Goal: Task Accomplishment & Management: Complete application form

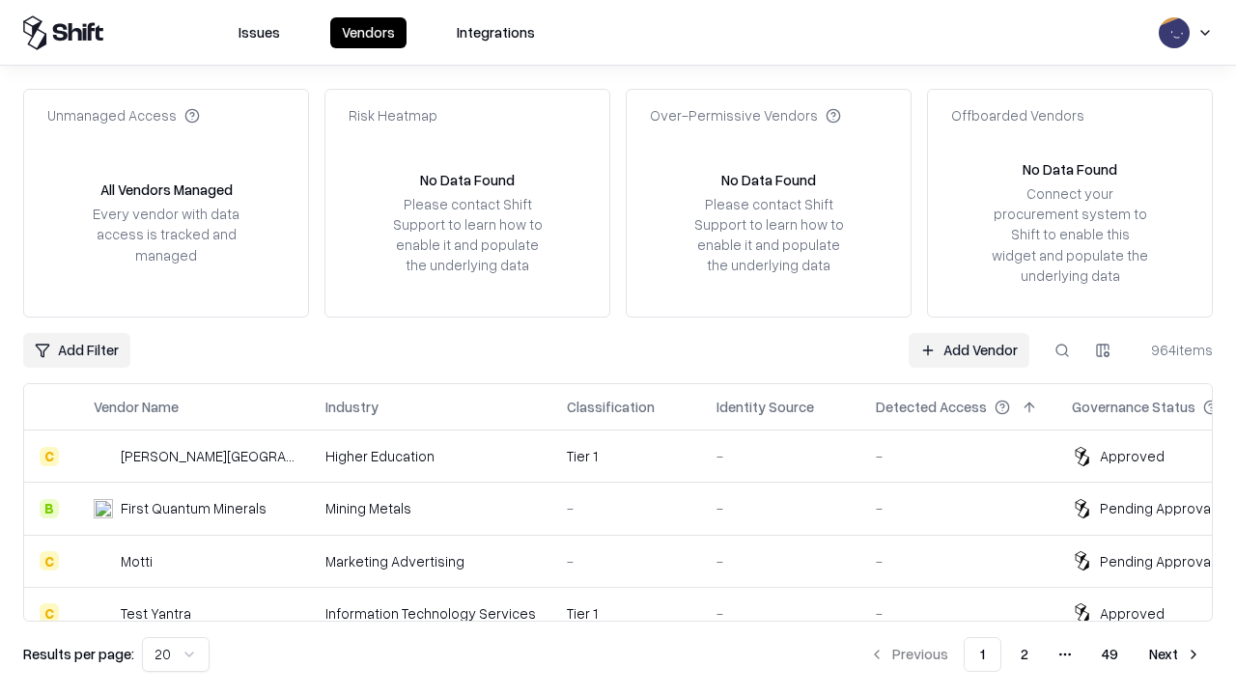
click at [969, 350] on link "Add Vendor" at bounding box center [969, 350] width 121 height 35
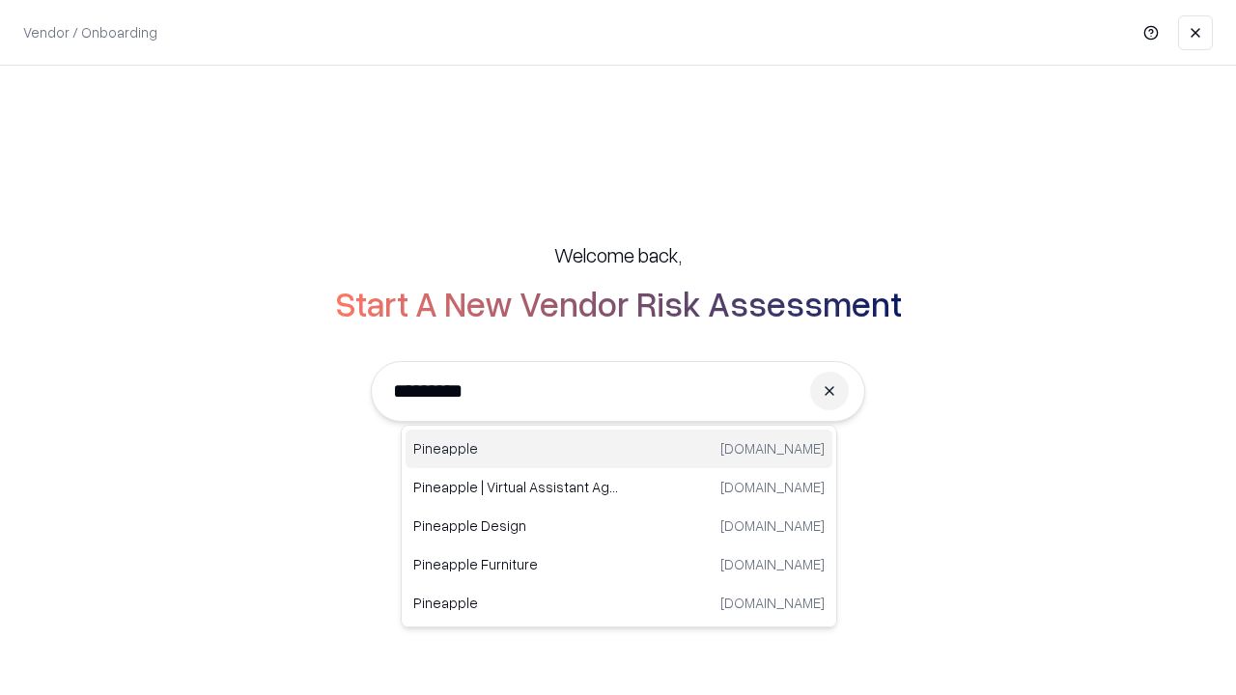
click at [619, 449] on div "Pineapple [DOMAIN_NAME]" at bounding box center [619, 449] width 427 height 39
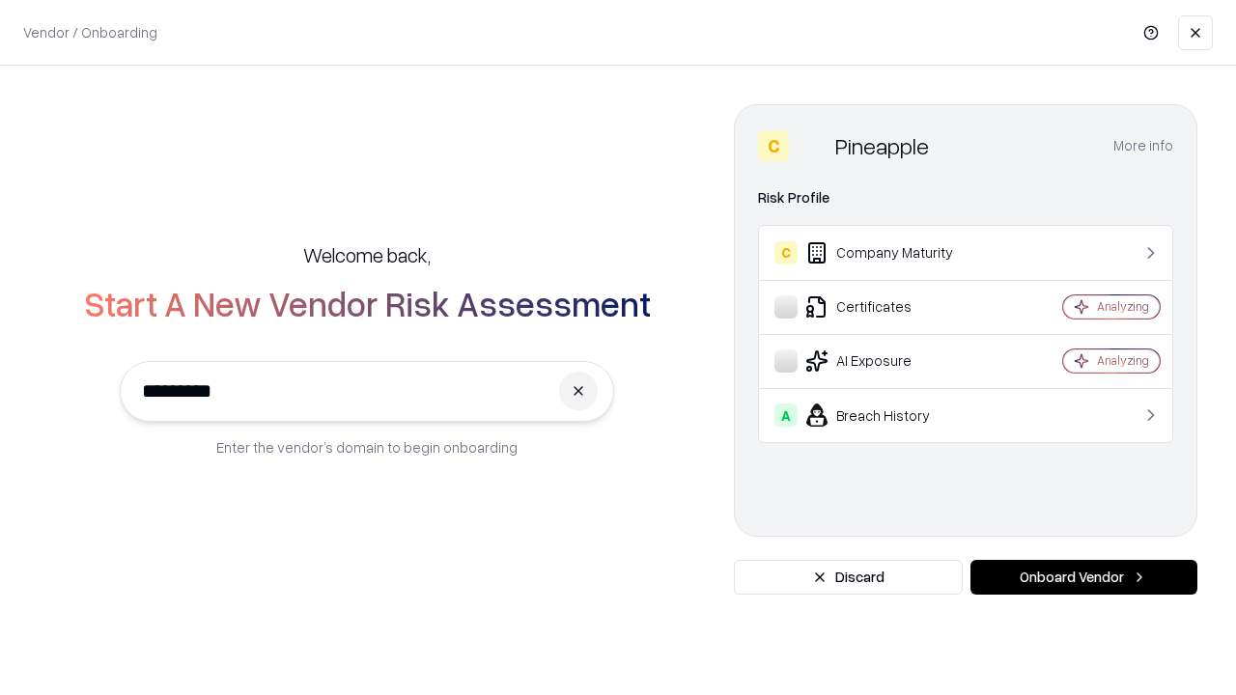
type input "*********"
click at [1084, 578] on button "Onboard Vendor" at bounding box center [1084, 577] width 227 height 35
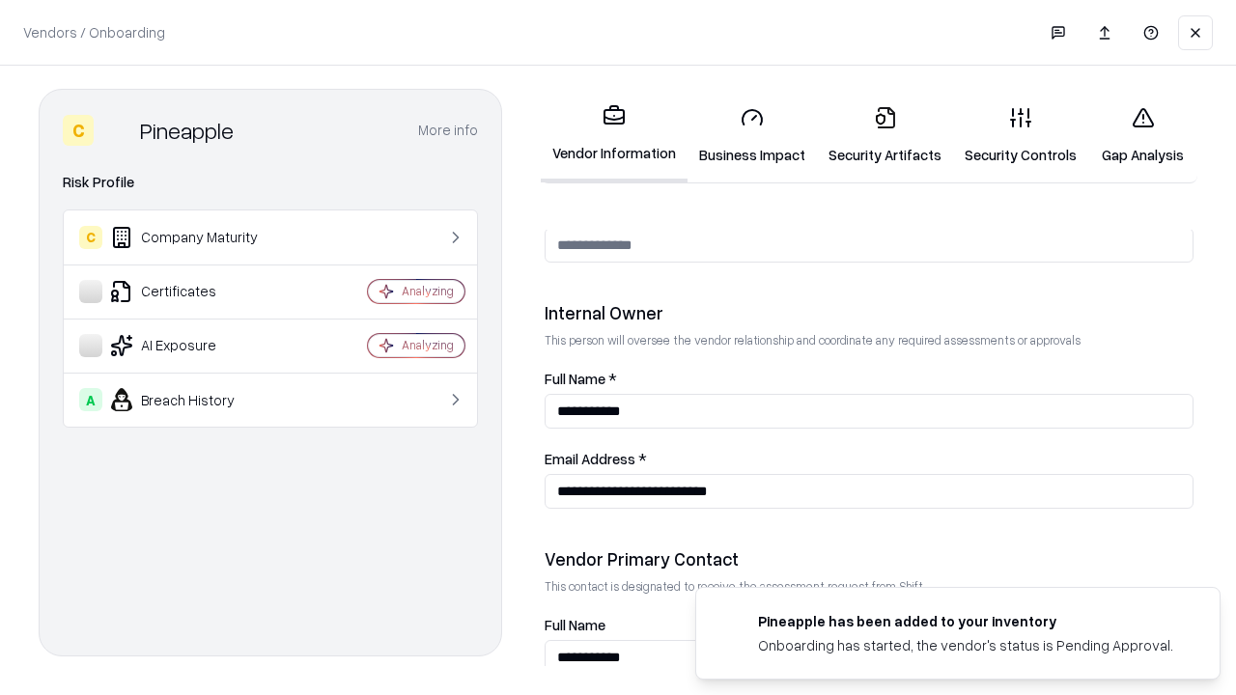
scroll to position [1001, 0]
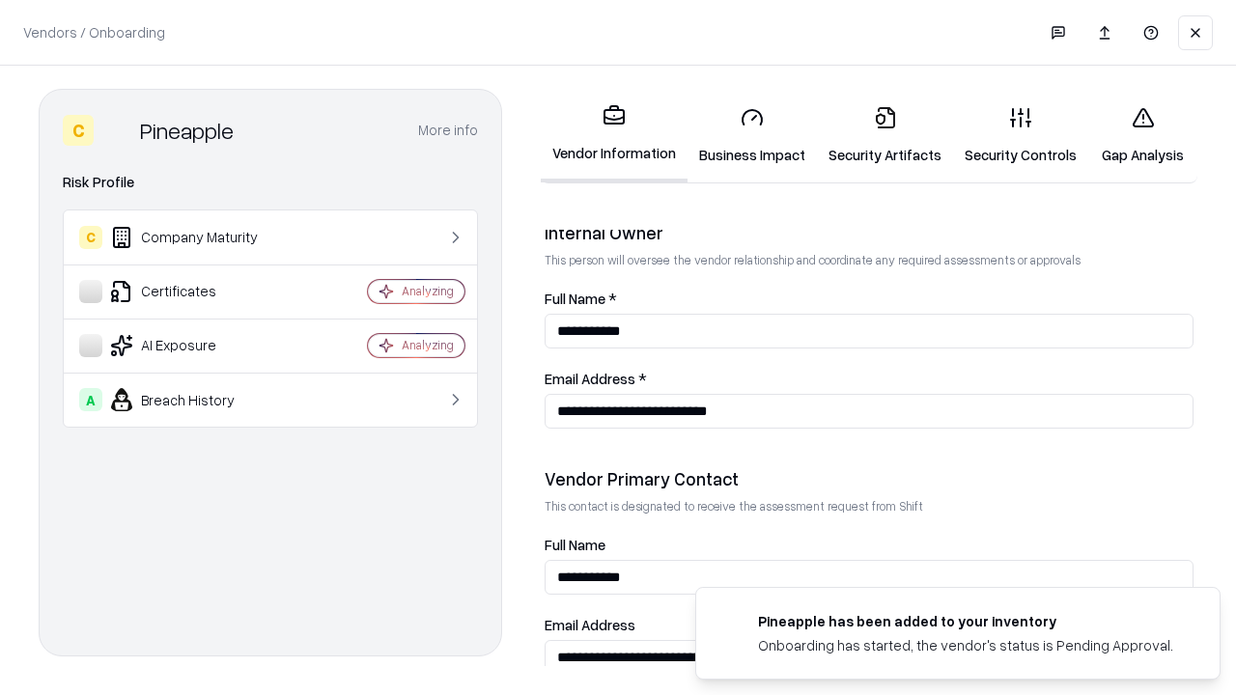
click at [752, 135] on link "Business Impact" at bounding box center [752, 136] width 129 height 90
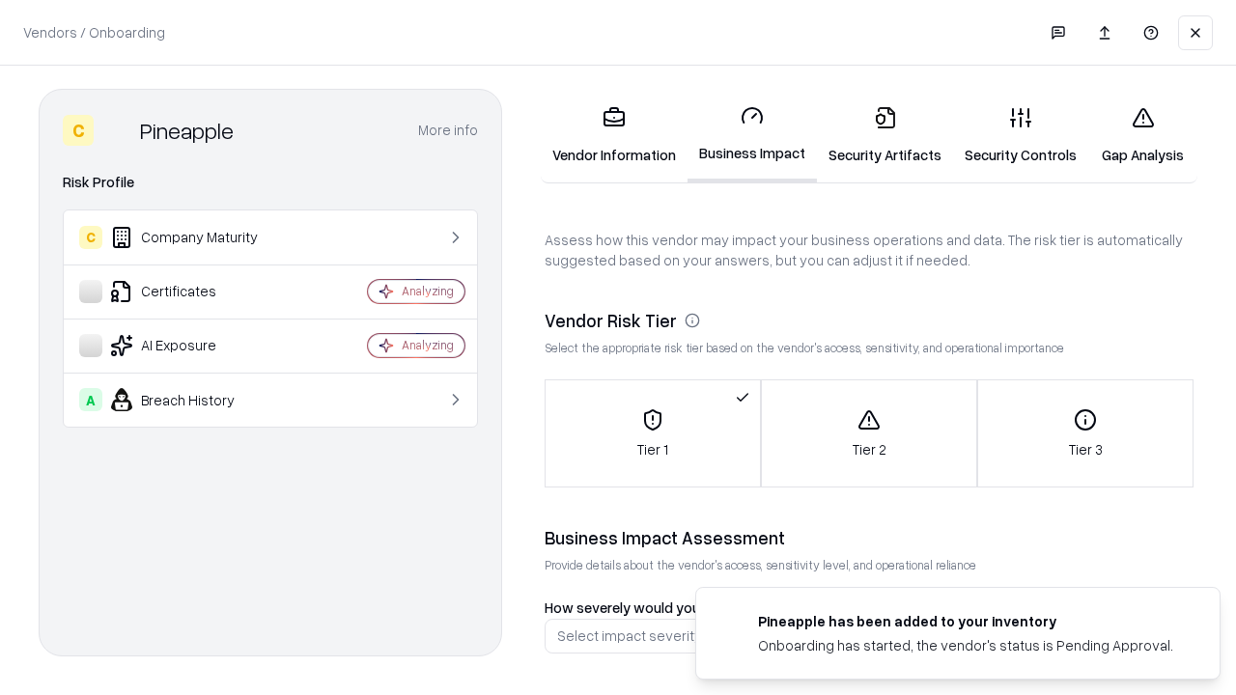
click at [1143, 135] on link "Gap Analysis" at bounding box center [1142, 136] width 109 height 90
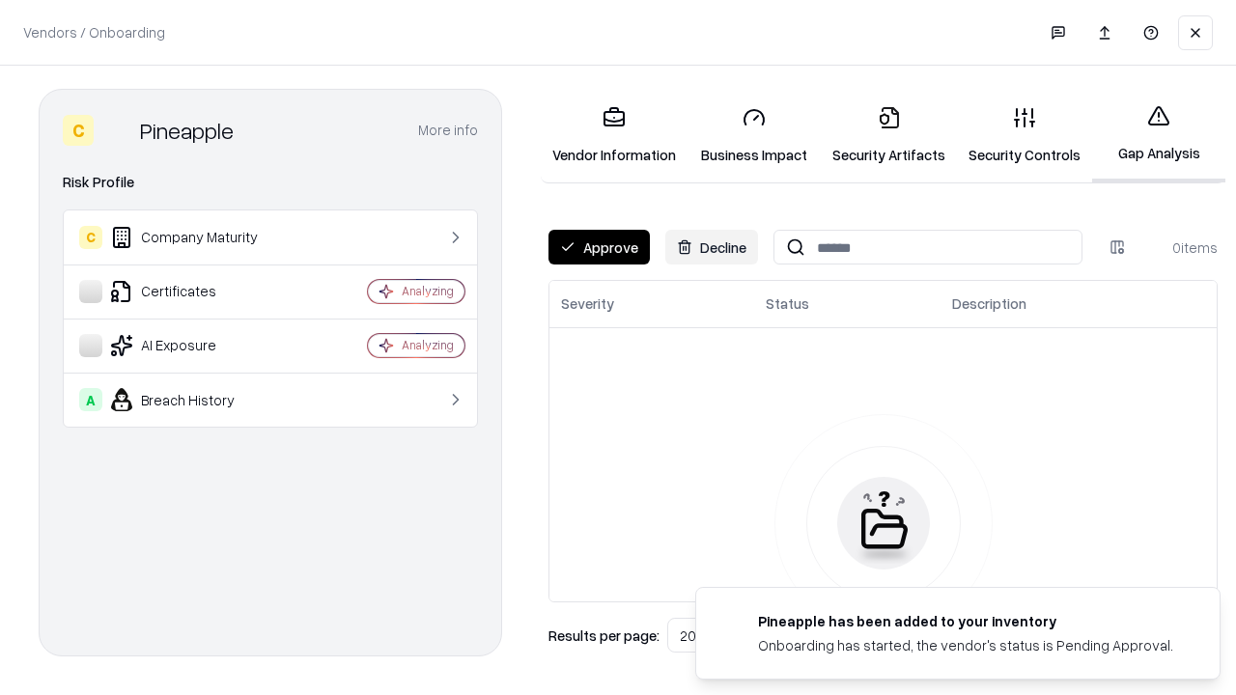
click at [599, 247] on button "Approve" at bounding box center [599, 247] width 101 height 35
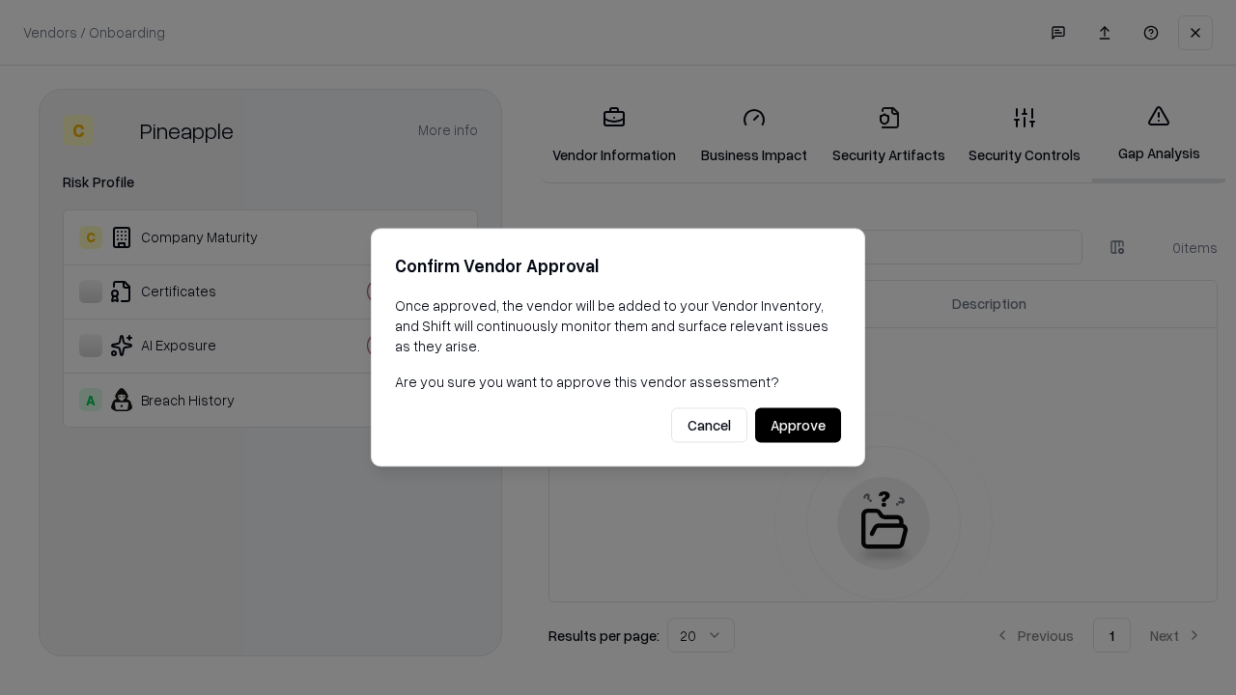
click at [798, 425] on button "Approve" at bounding box center [798, 426] width 86 height 35
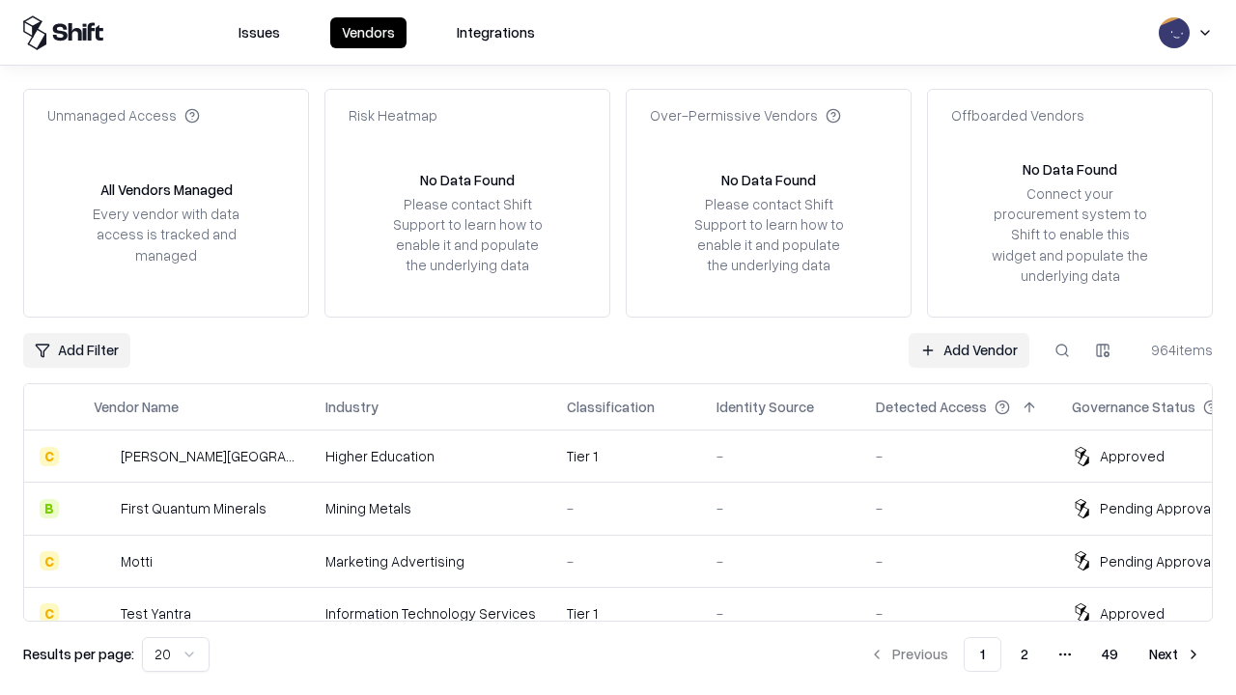
type input "*********"
click at [969, 350] on link "Add Vendor" at bounding box center [969, 350] width 121 height 35
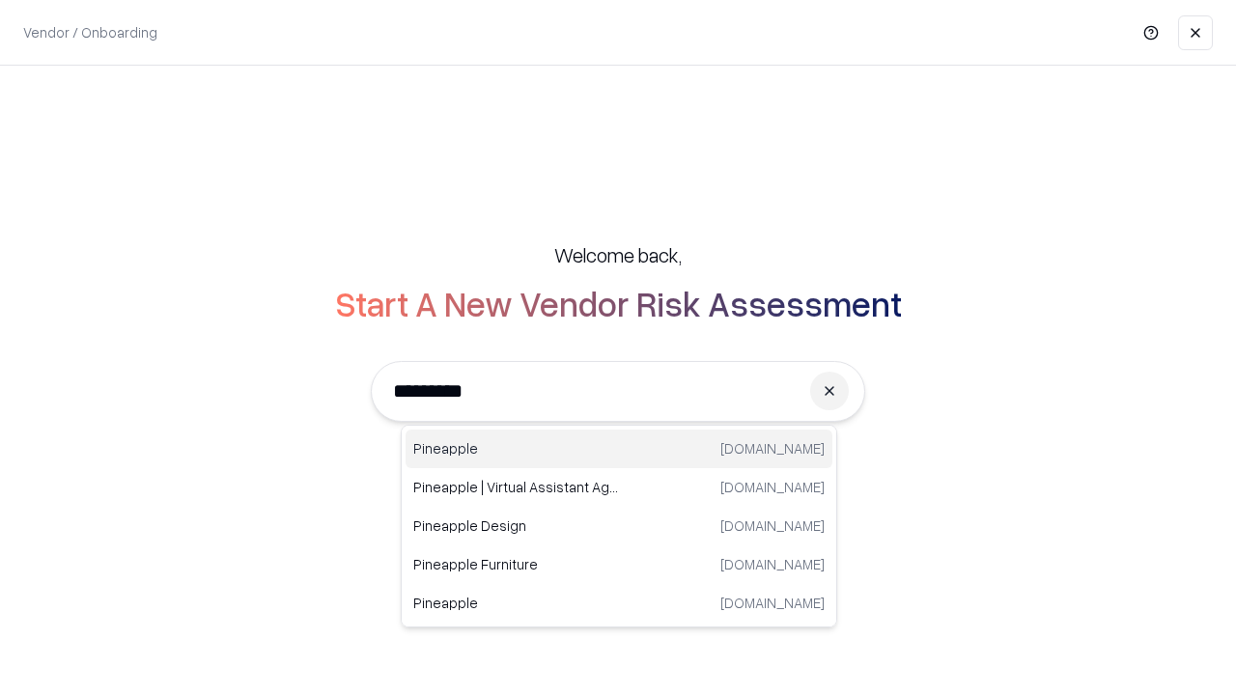
click at [619, 449] on div "Pineapple [DOMAIN_NAME]" at bounding box center [619, 449] width 427 height 39
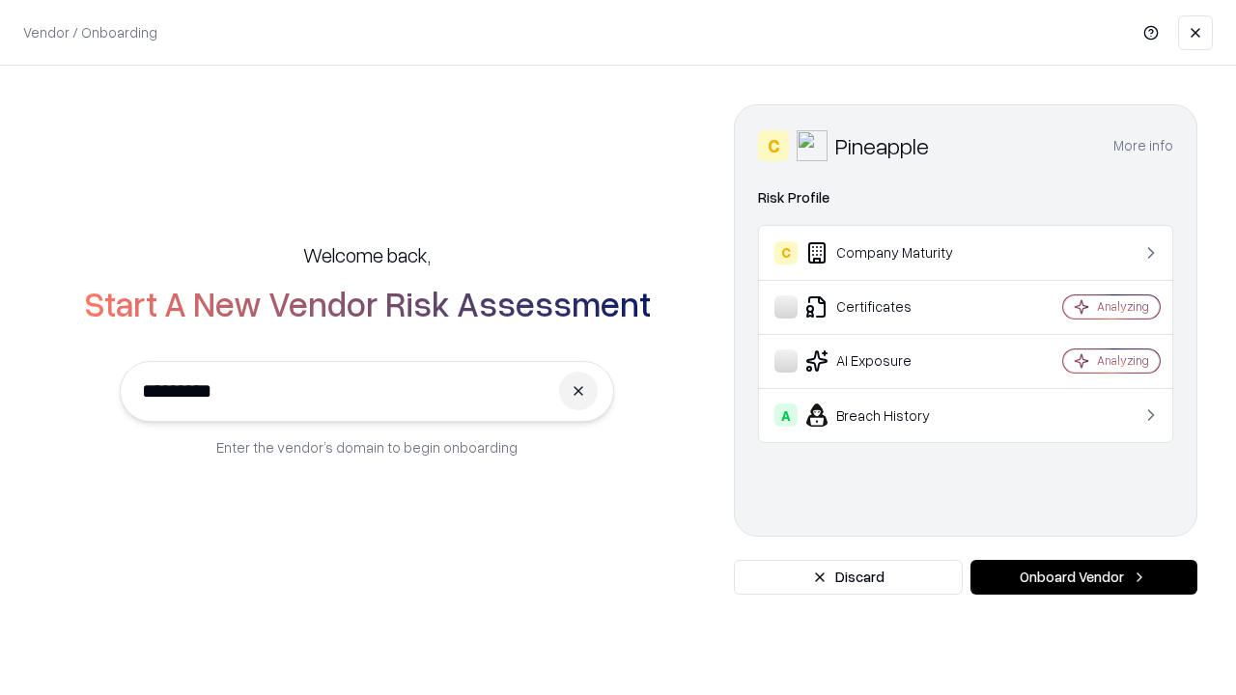
type input "*********"
click at [1084, 578] on button "Onboard Vendor" at bounding box center [1084, 577] width 227 height 35
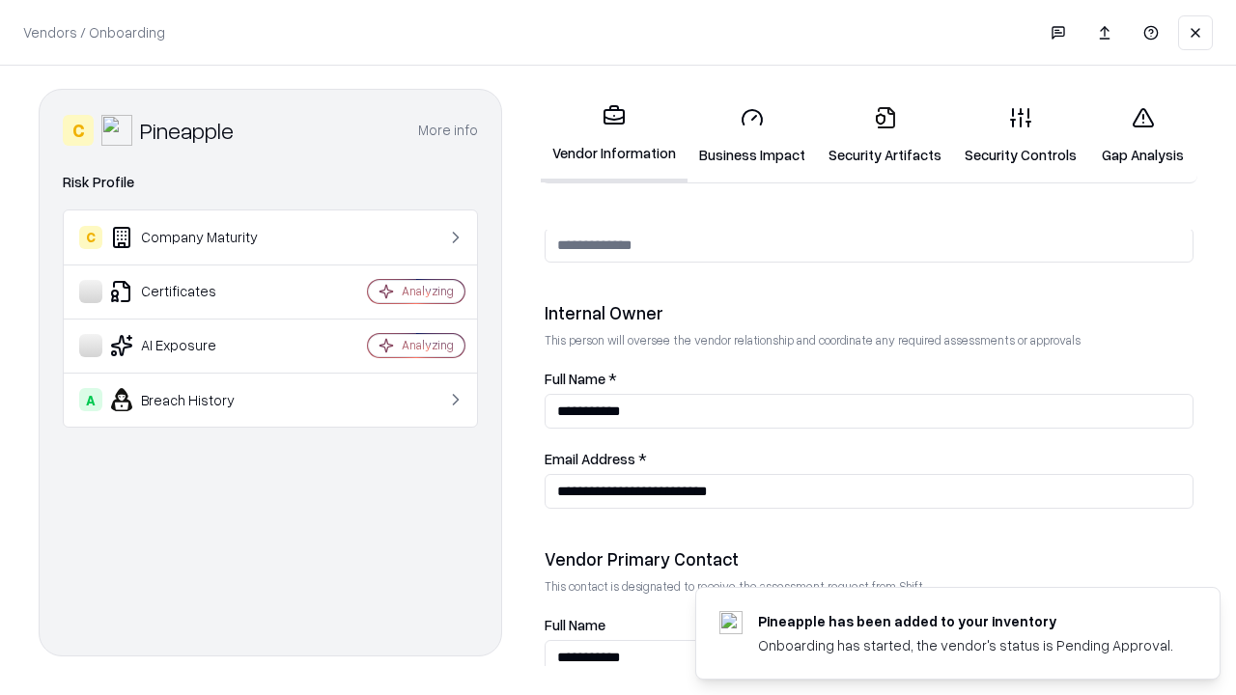
scroll to position [1001, 0]
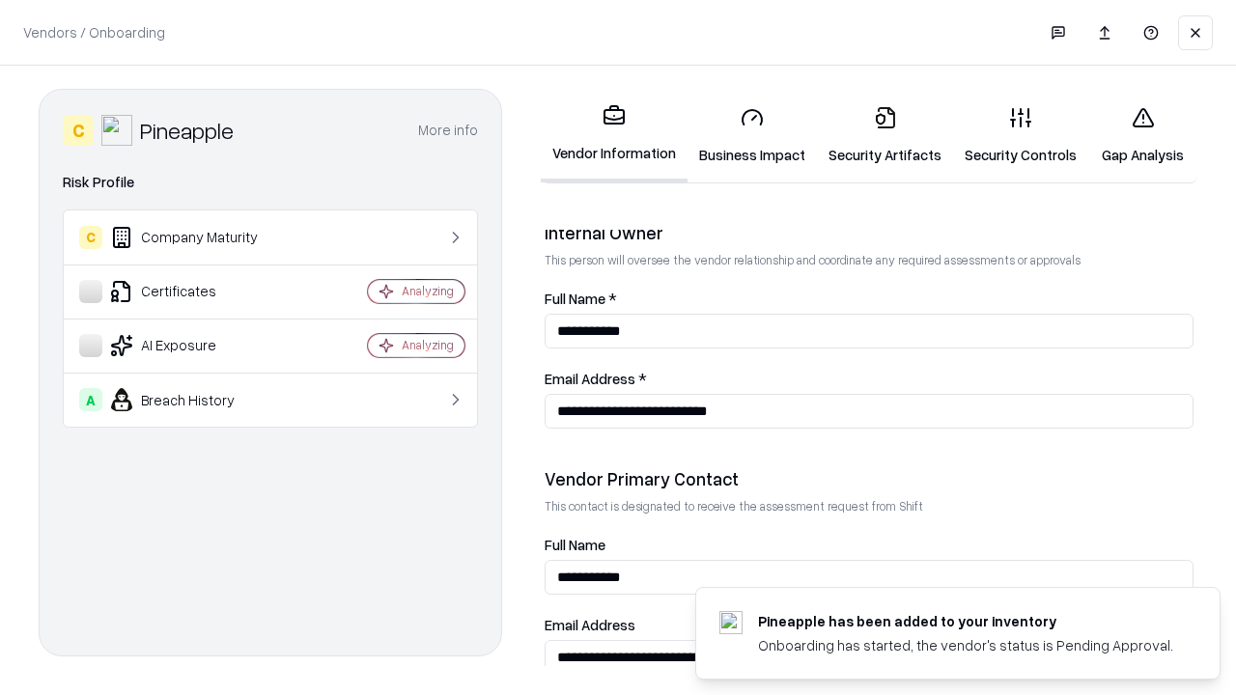
click at [1143, 135] on link "Gap Analysis" at bounding box center [1142, 136] width 109 height 90
